Goal: Transaction & Acquisition: Subscribe to service/newsletter

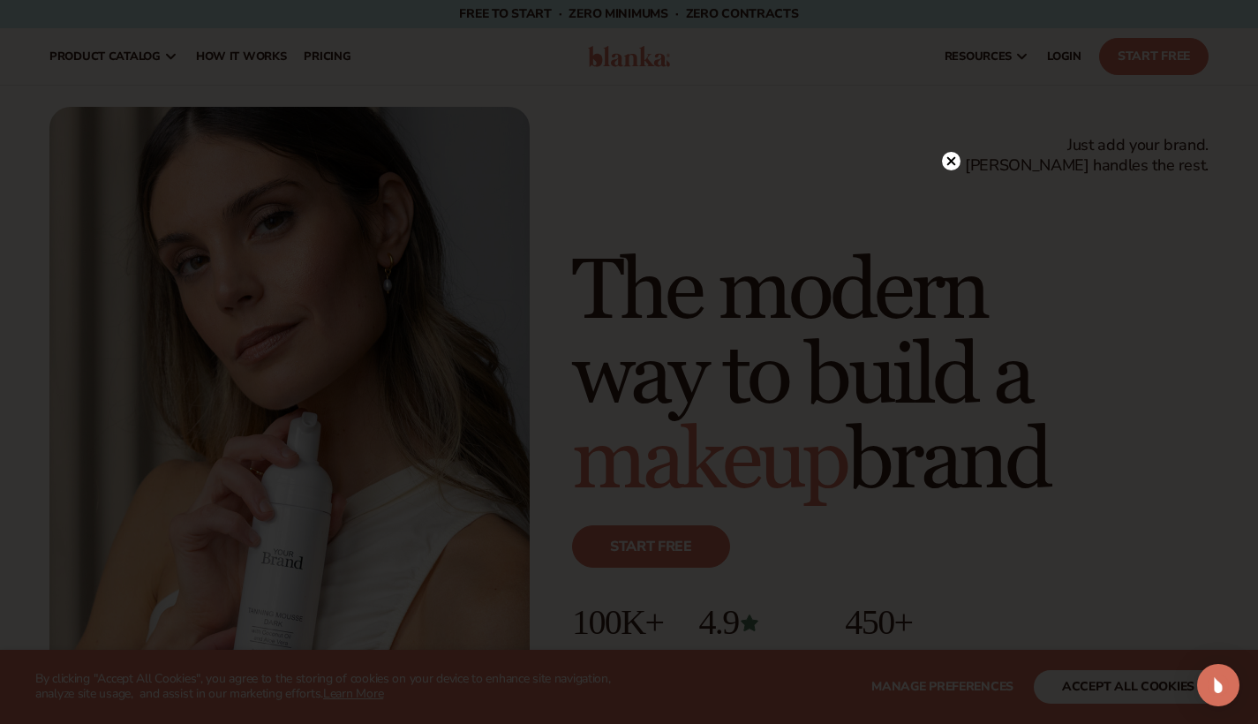
click at [949, 160] on icon at bounding box center [950, 160] width 9 height 9
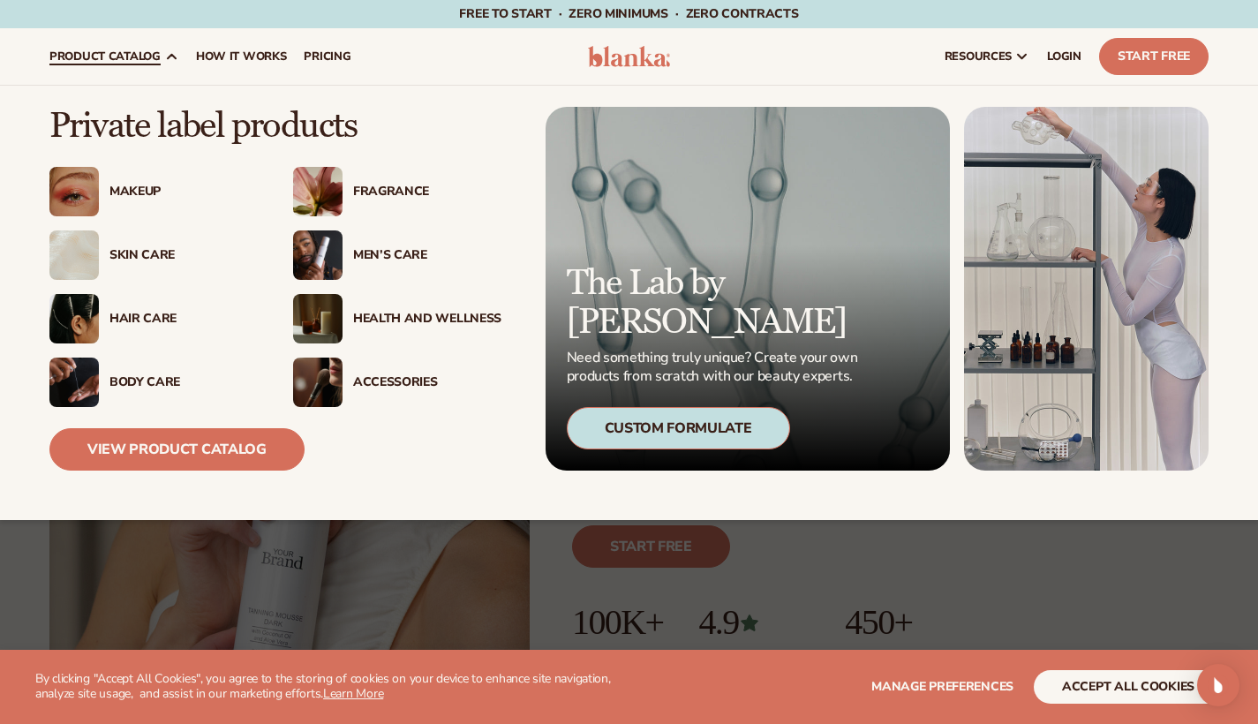
click at [129, 260] on div "Skin Care" at bounding box center [183, 255] width 148 height 15
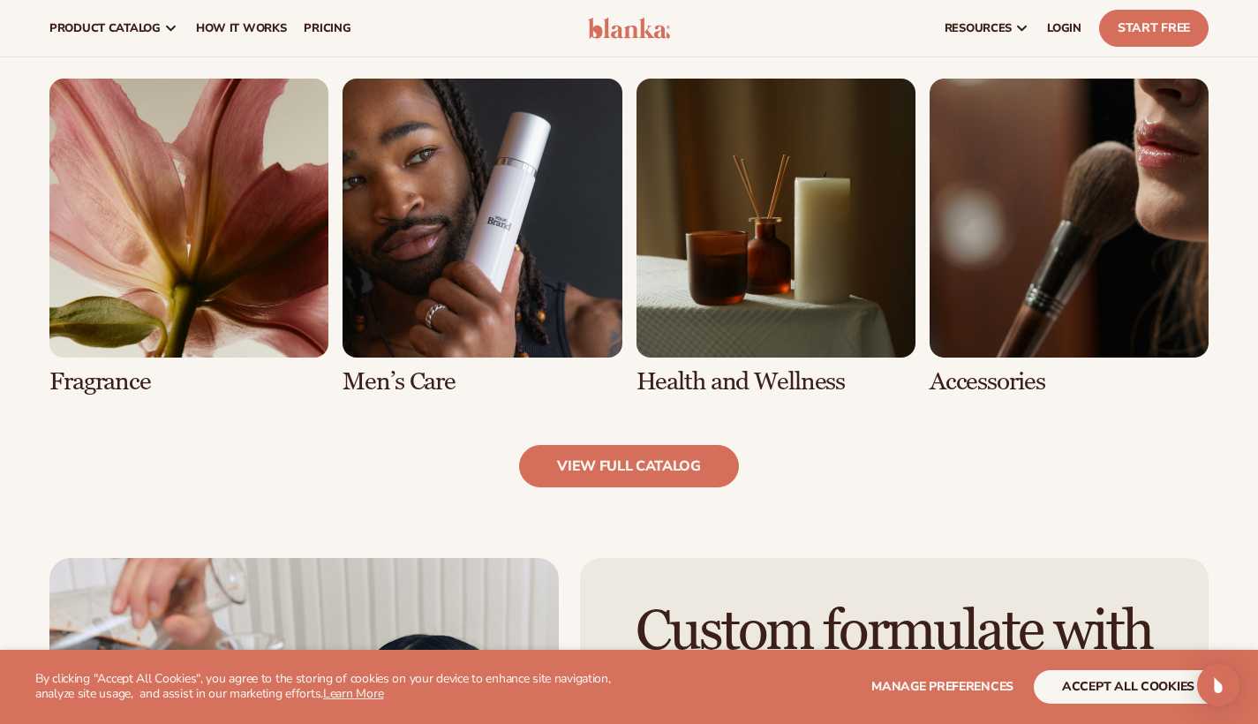
scroll to position [1544, 0]
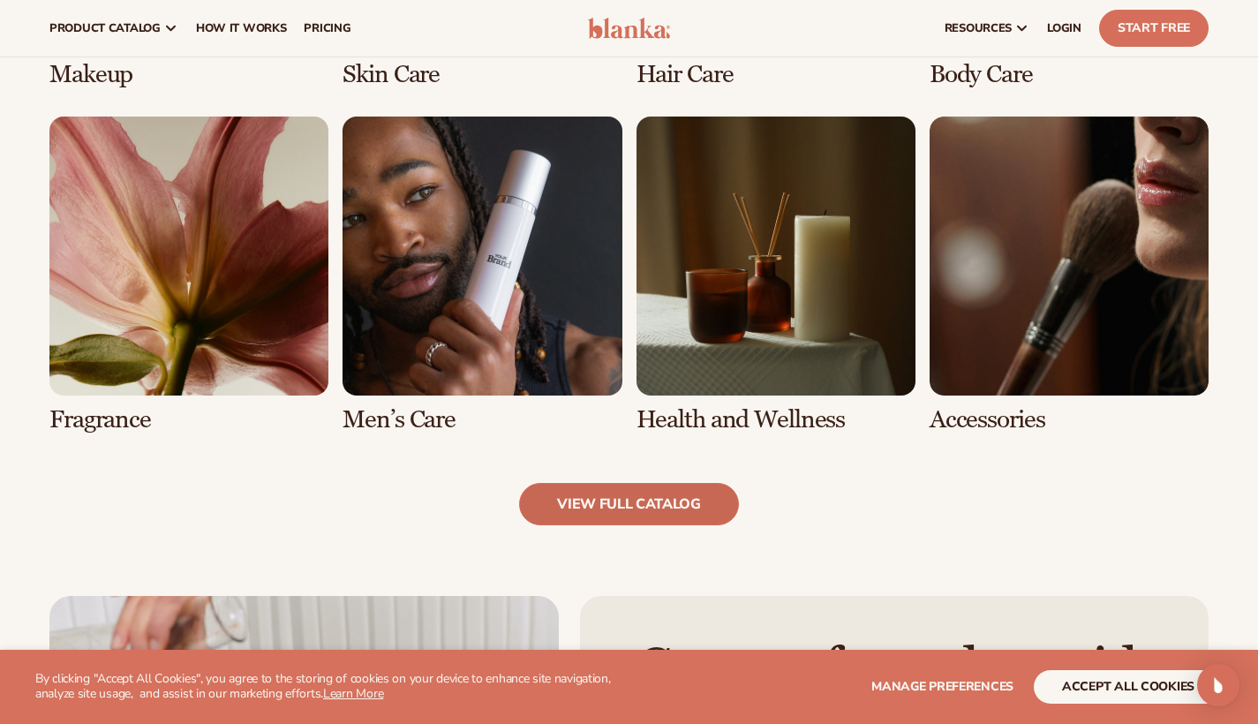
click at [621, 514] on link "view full catalog" at bounding box center [629, 504] width 220 height 42
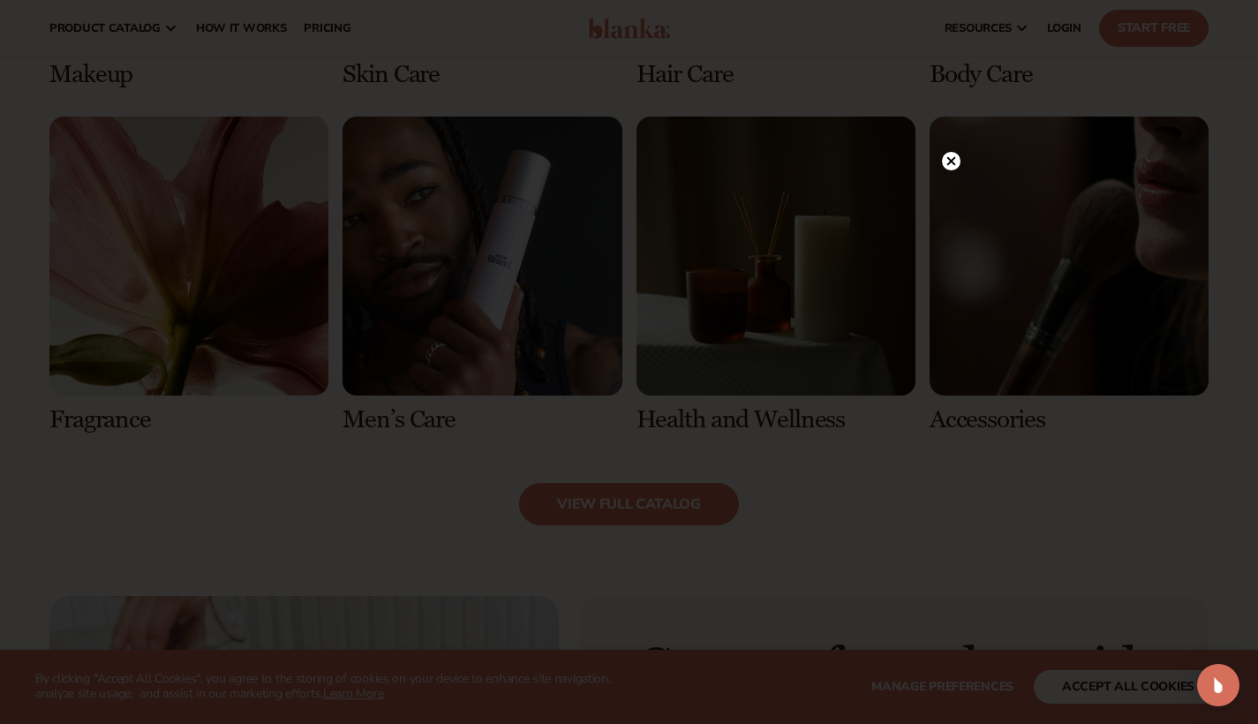
click at [952, 162] on icon at bounding box center [950, 160] width 9 height 9
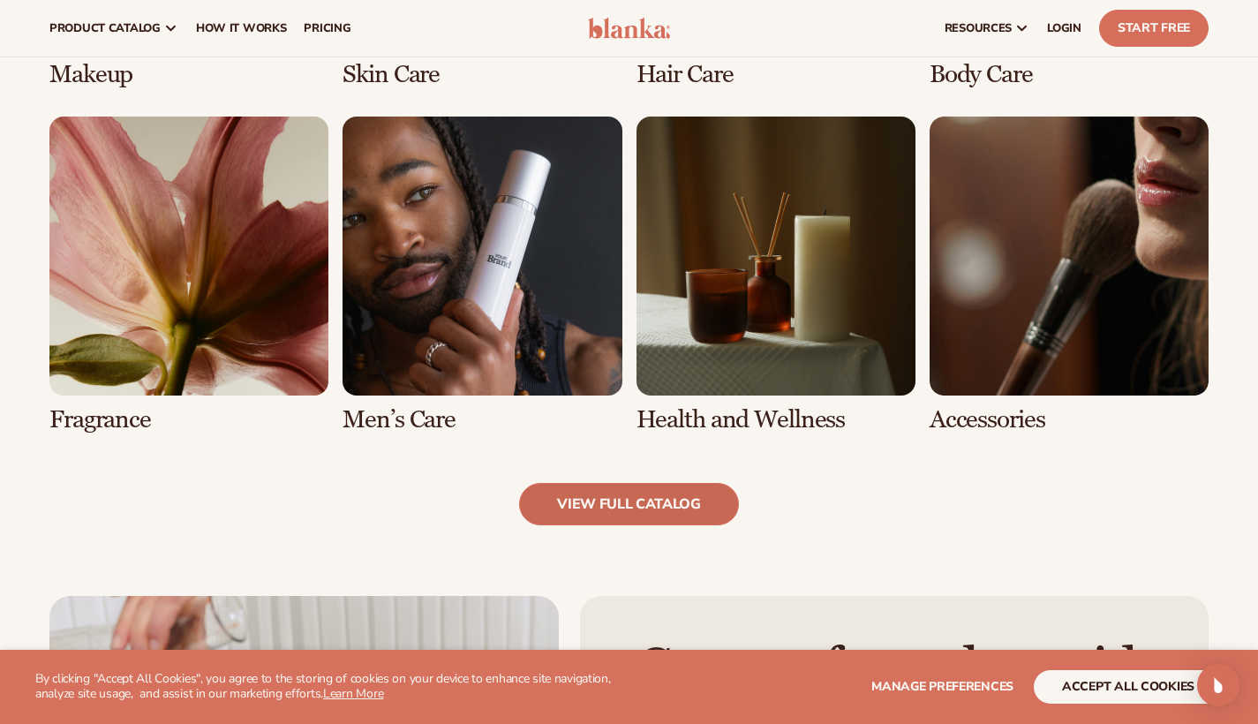
click at [716, 501] on link "view full catalog" at bounding box center [629, 504] width 220 height 42
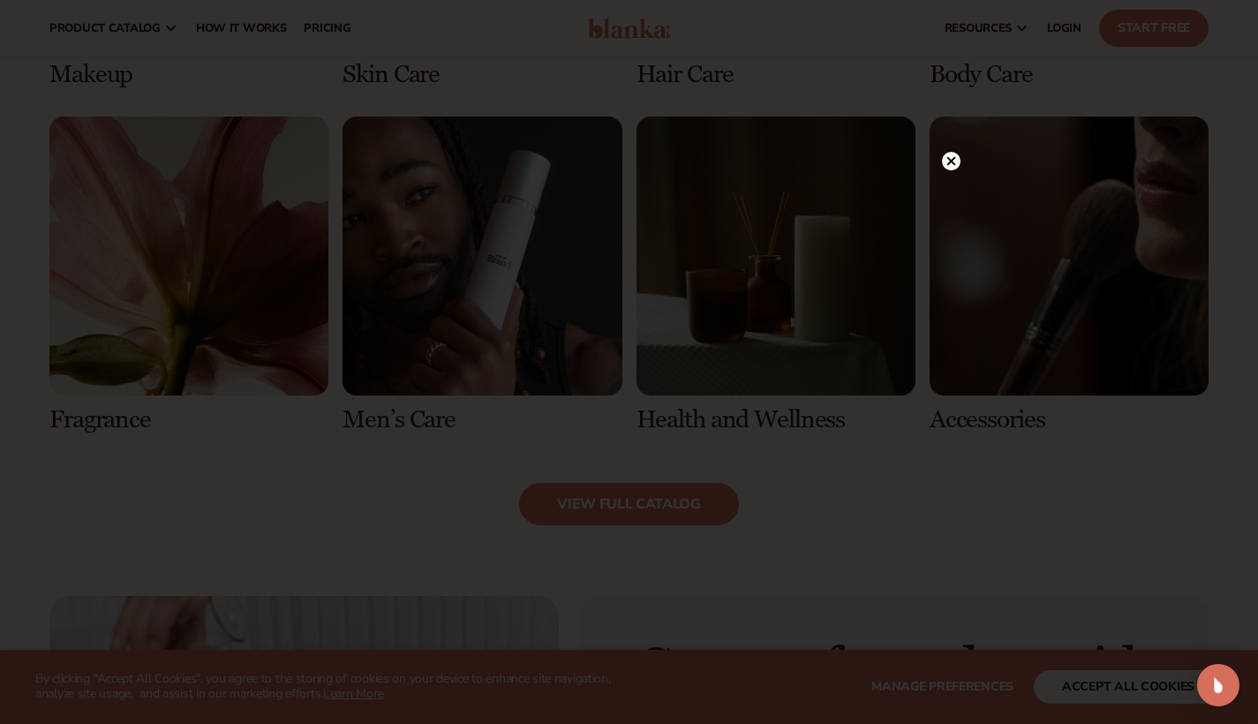
click at [957, 162] on circle at bounding box center [951, 161] width 19 height 19
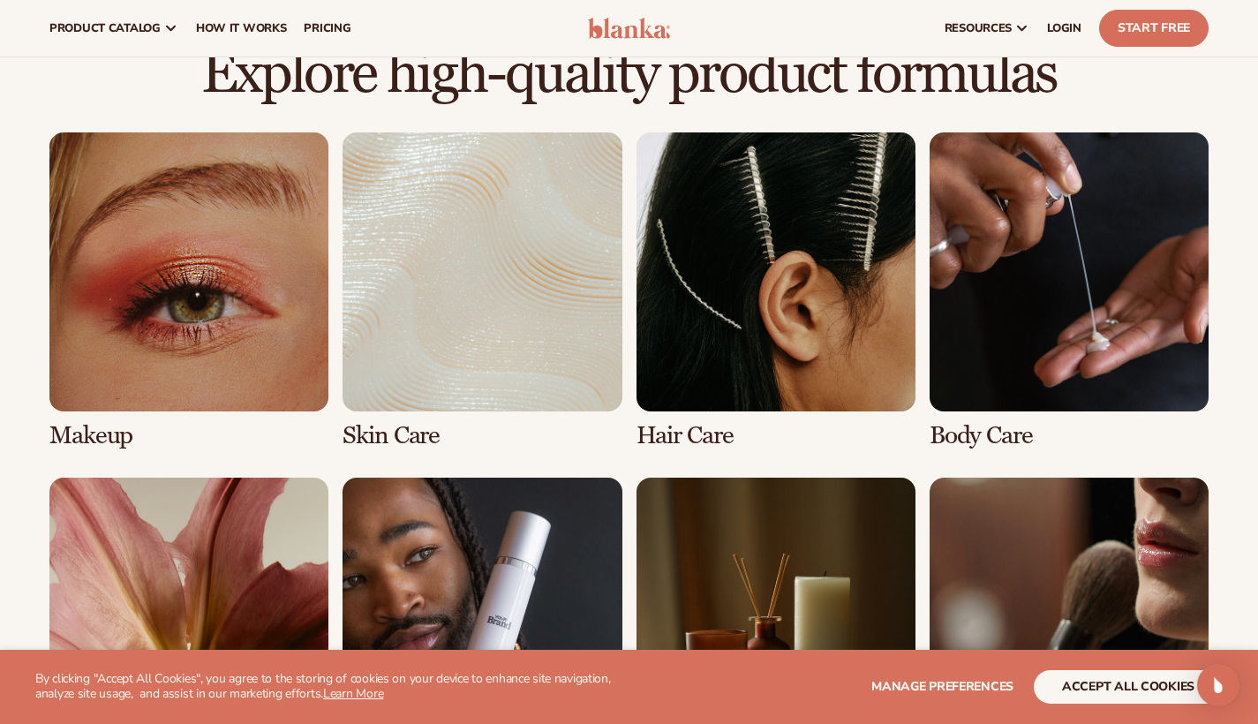
scroll to position [1179, 0]
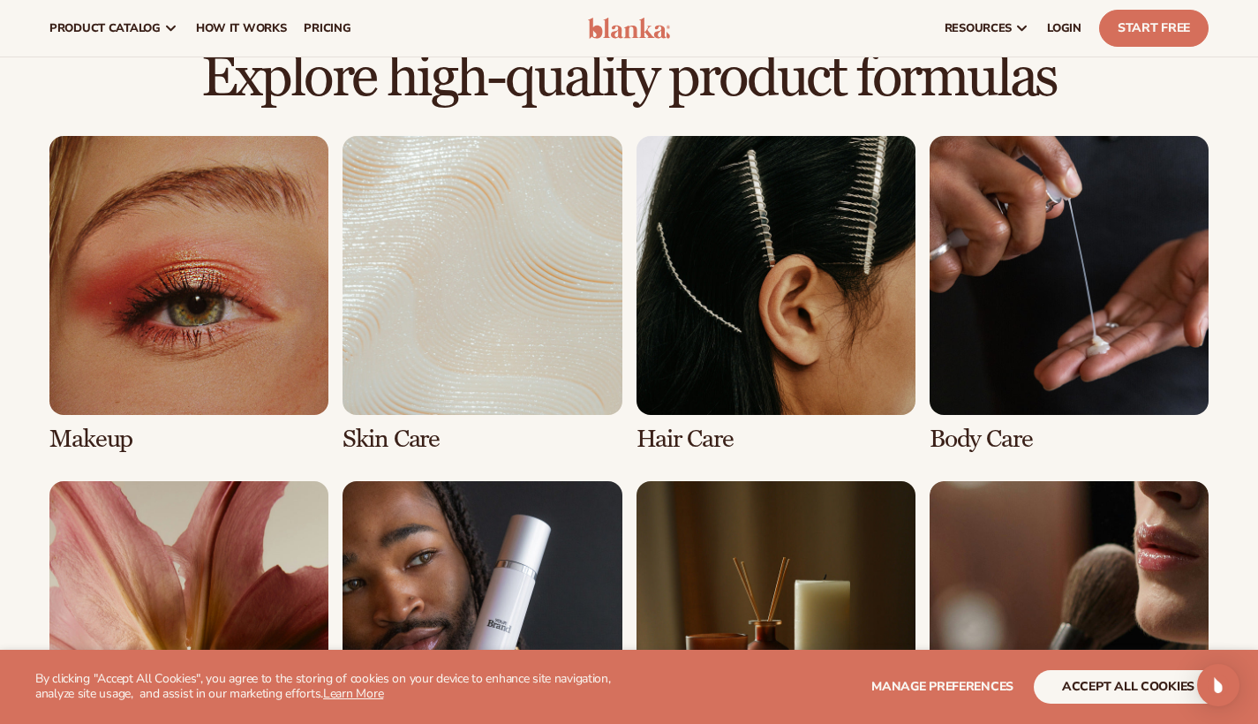
click at [481, 213] on link "2 / 8" at bounding box center [482, 294] width 279 height 317
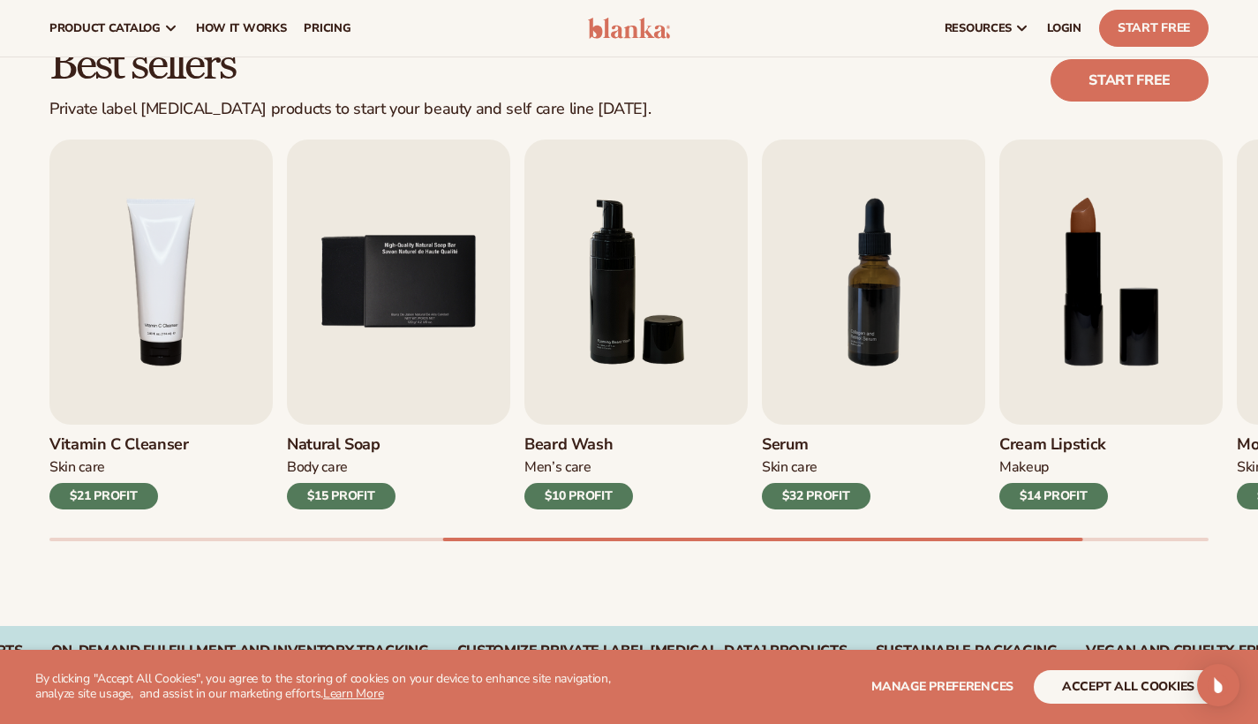
scroll to position [472, 0]
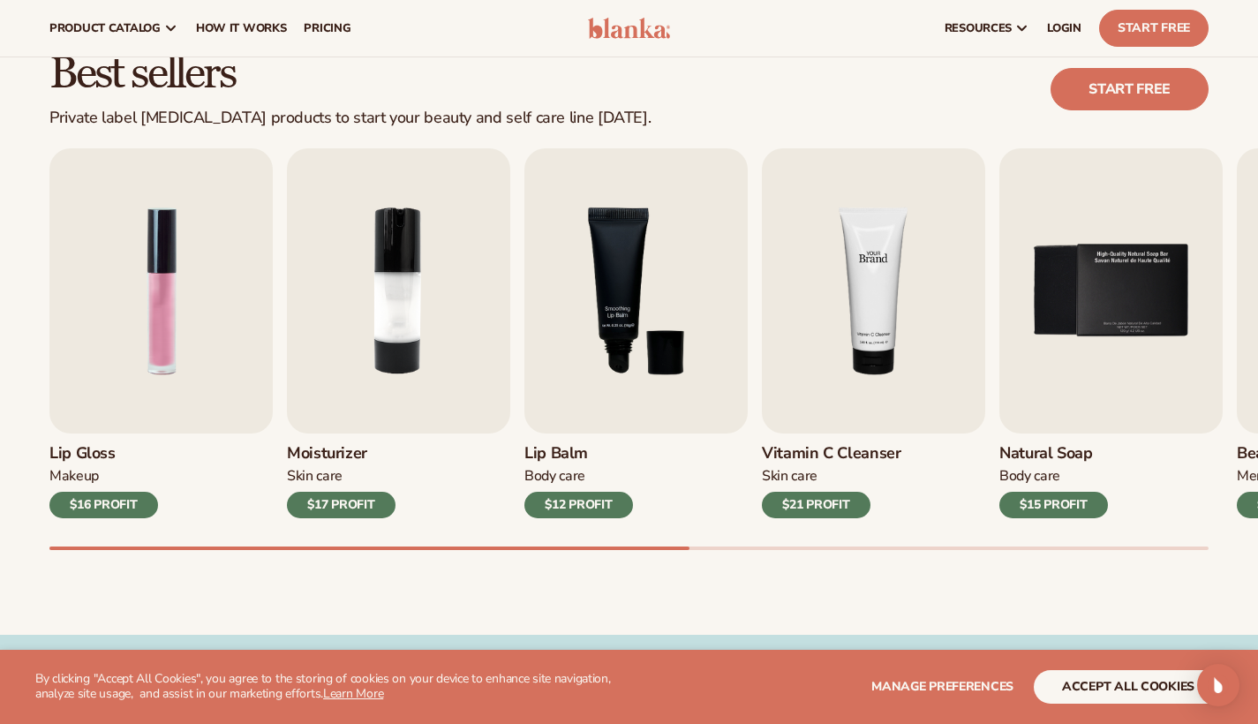
click at [897, 338] on img "4 / 9" at bounding box center [873, 290] width 223 height 285
click at [883, 294] on img "4 / 9" at bounding box center [873, 290] width 223 height 285
click at [881, 335] on img "4 / 9" at bounding box center [873, 290] width 223 height 285
click at [1096, 86] on link "Start free" at bounding box center [1130, 89] width 158 height 42
